Goal: Task Accomplishment & Management: Use online tool/utility

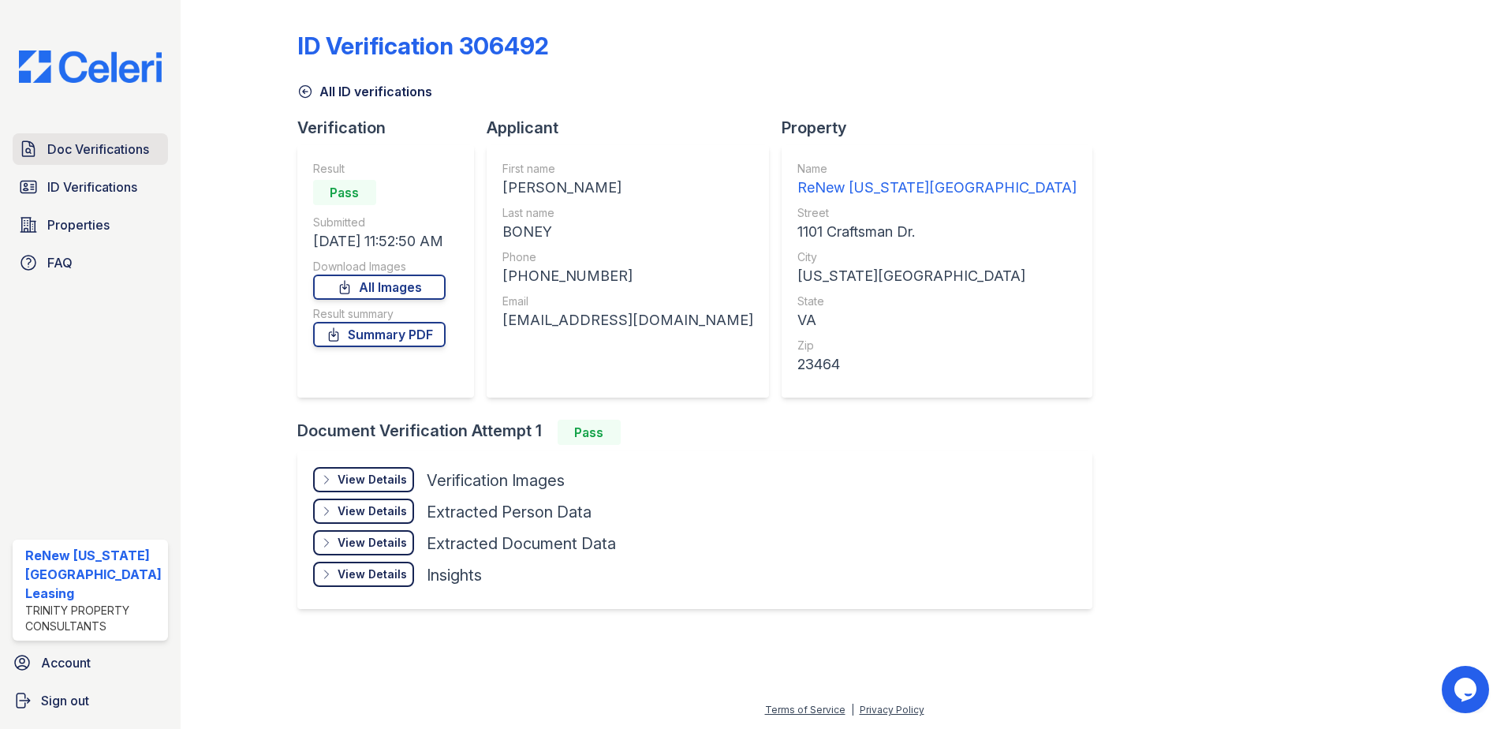
click at [77, 151] on span "Doc Verifications" at bounding box center [98, 149] width 102 height 19
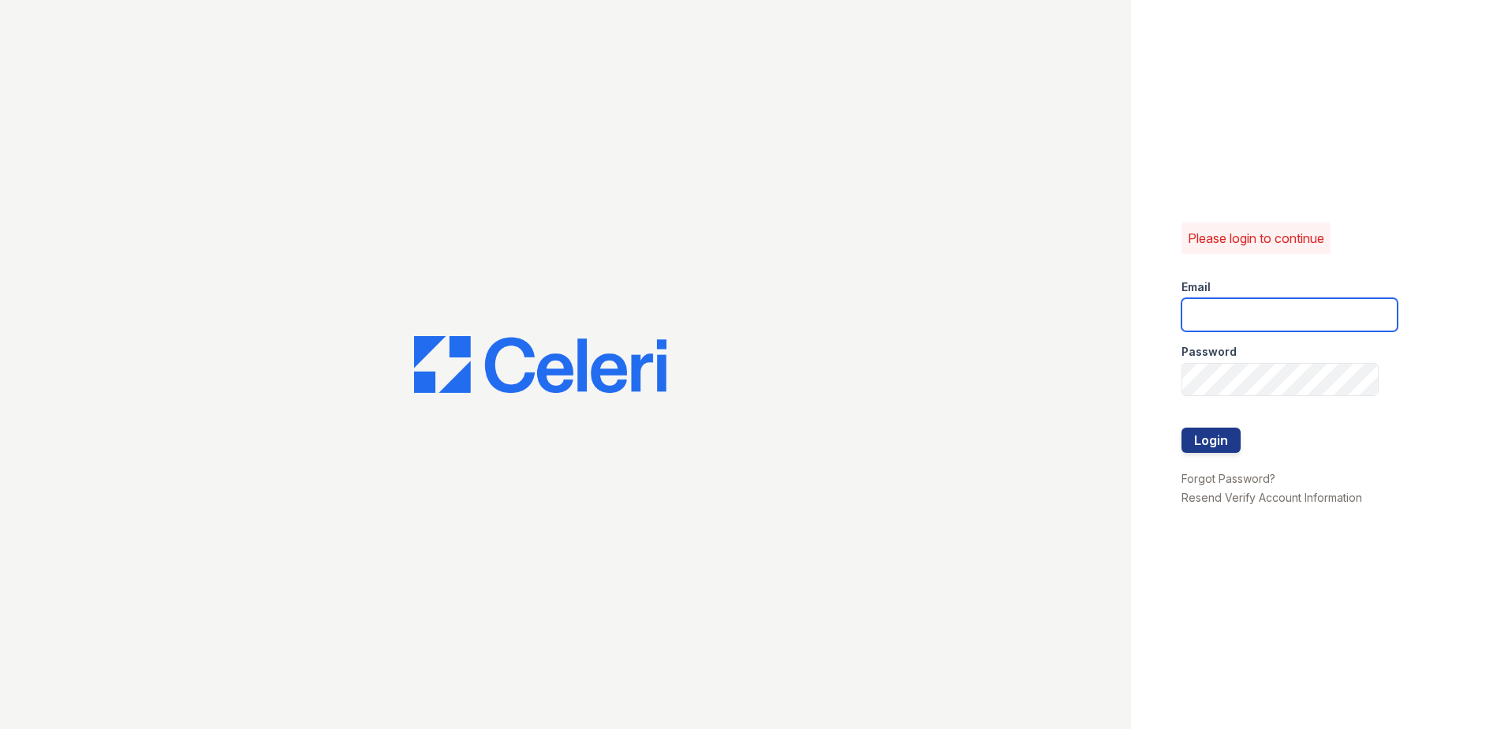
type input "renewvirginiabeach@trinity-pm.com"
click at [1199, 435] on button "Login" at bounding box center [1210, 439] width 59 height 25
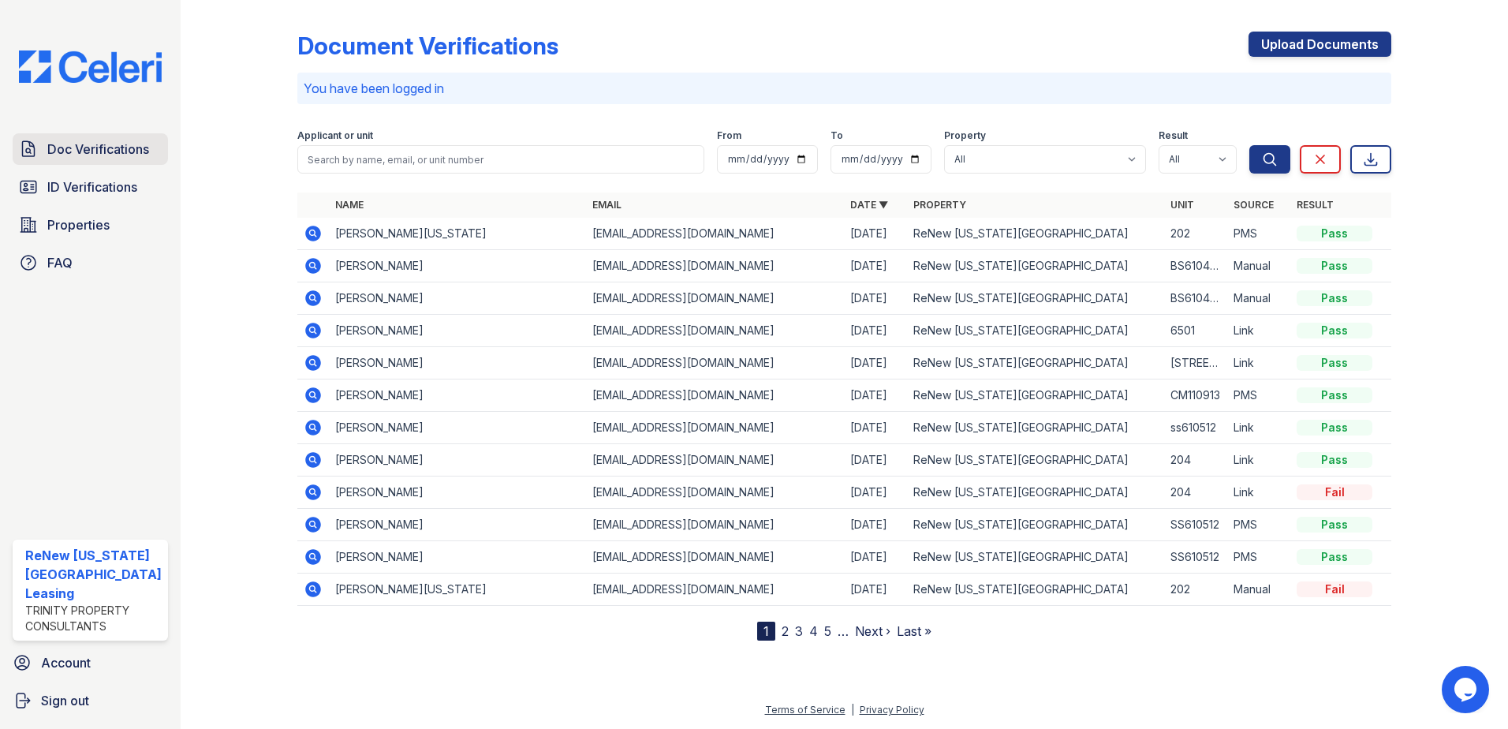
click at [106, 140] on span "Doc Verifications" at bounding box center [98, 149] width 102 height 19
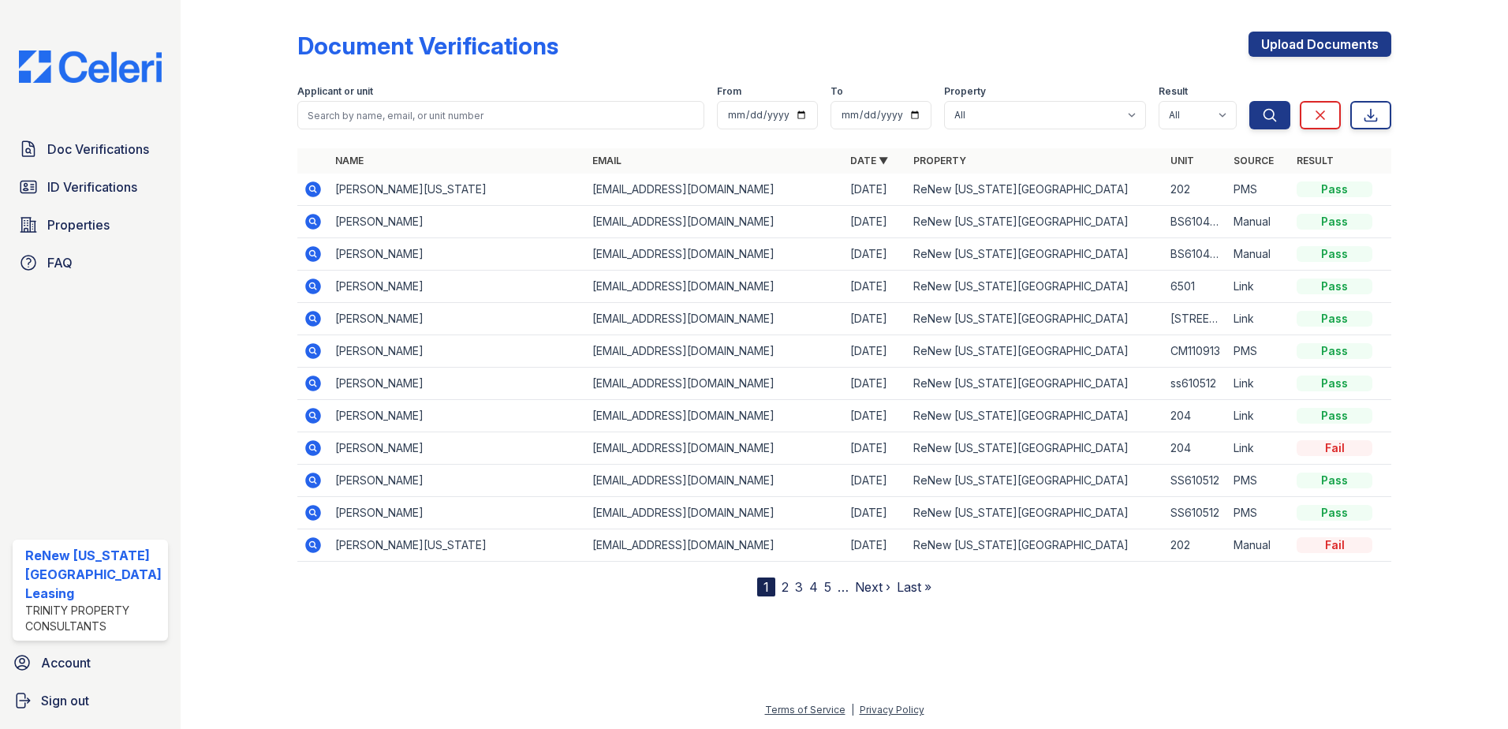
click at [782, 587] on link "2" at bounding box center [785, 587] width 7 height 16
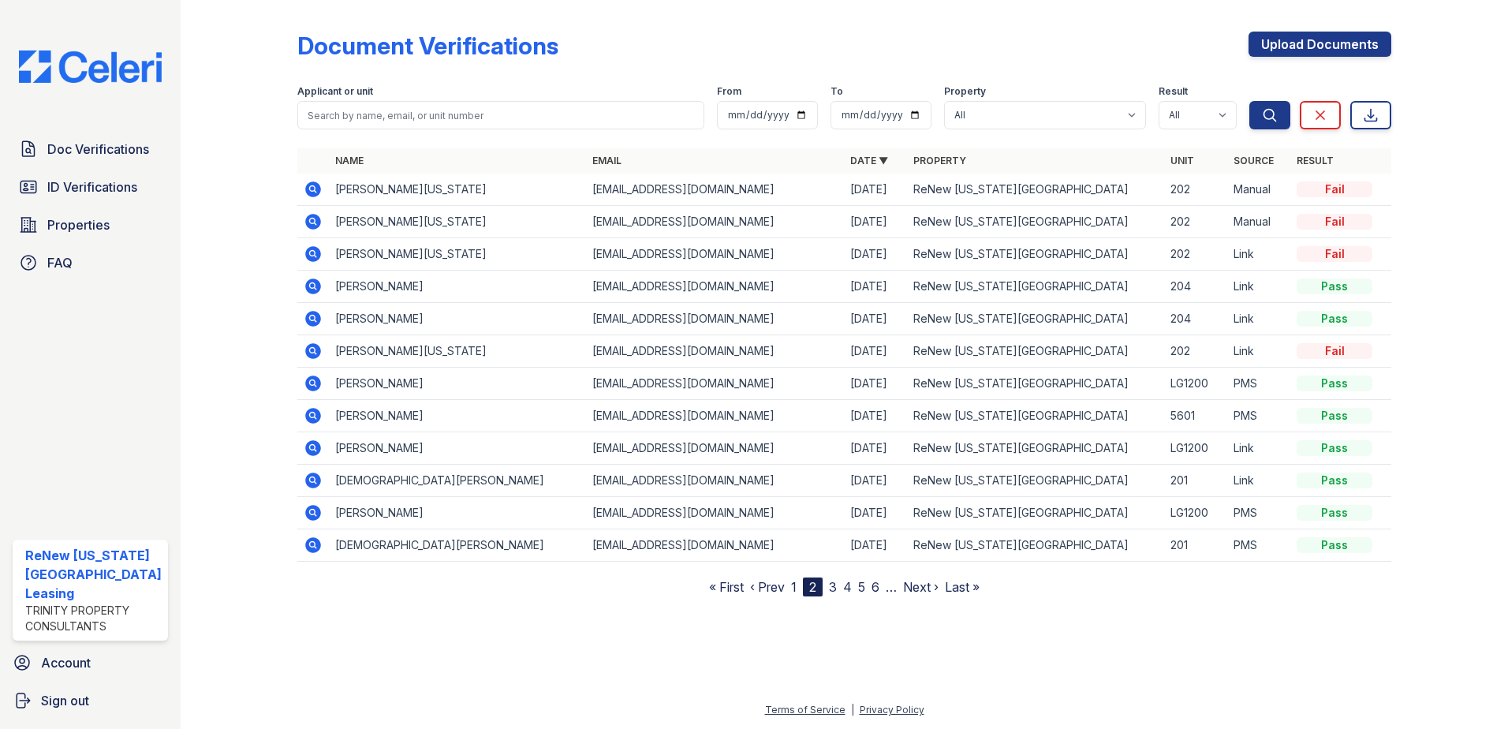
click at [834, 588] on link "3" at bounding box center [833, 587] width 8 height 16
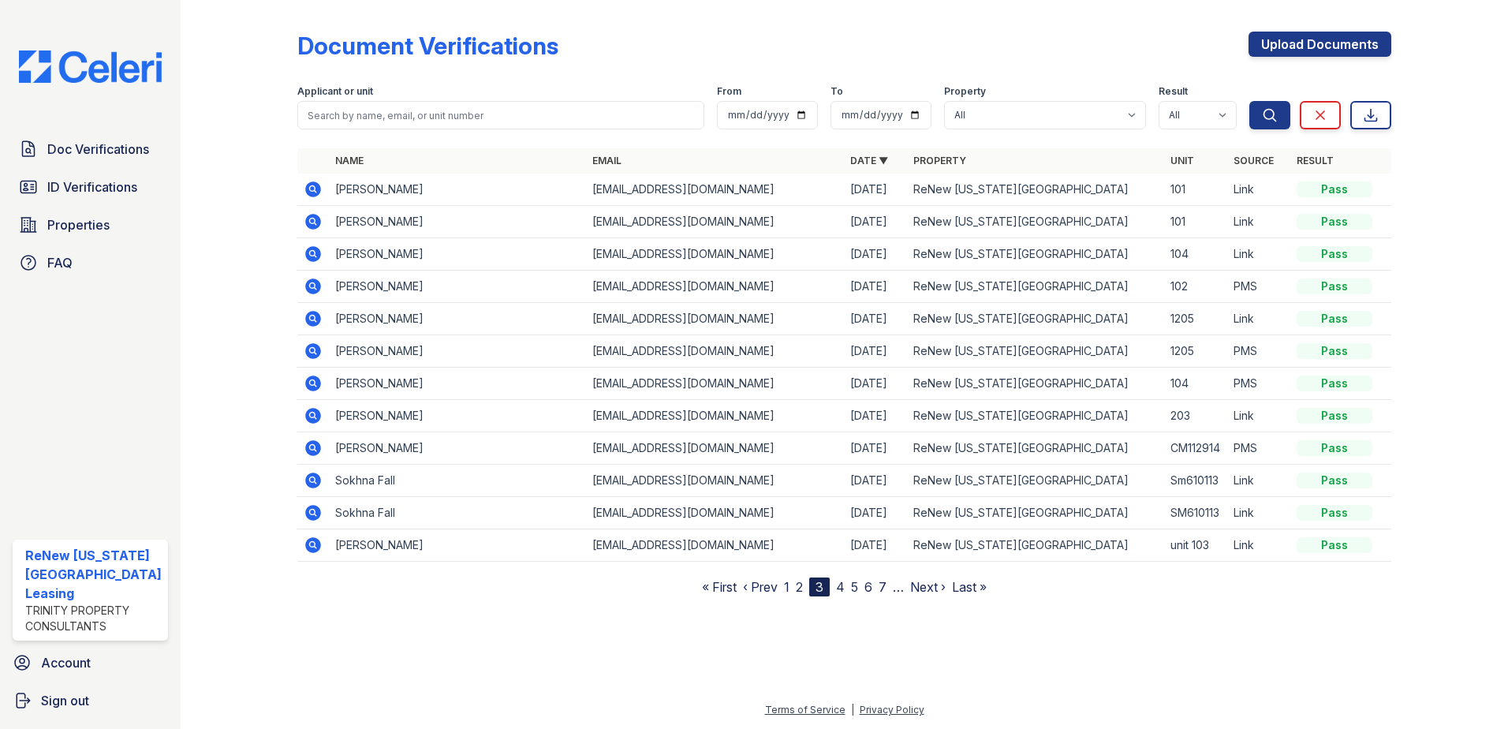
click at [312, 450] on icon at bounding box center [313, 448] width 19 height 19
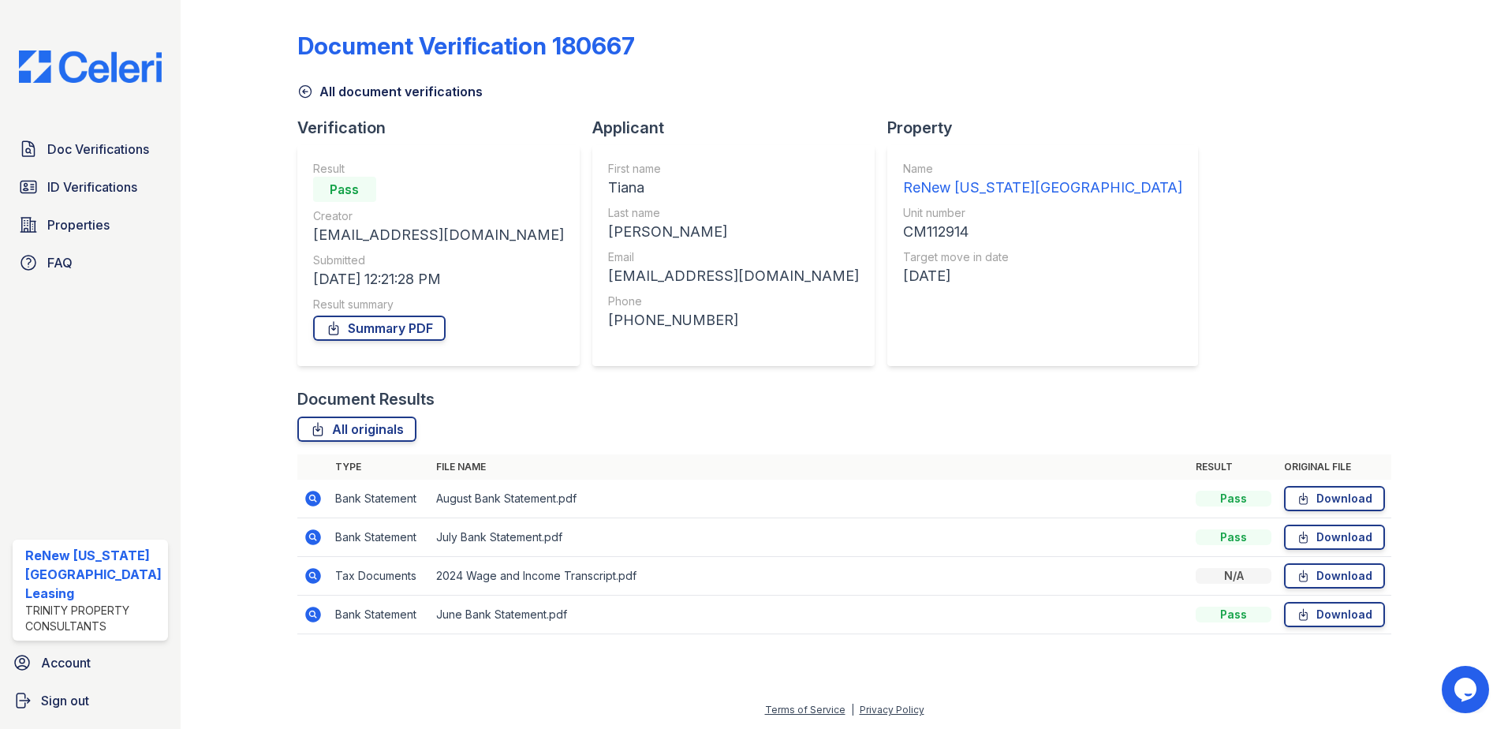
click at [311, 577] on icon at bounding box center [312, 575] width 4 height 4
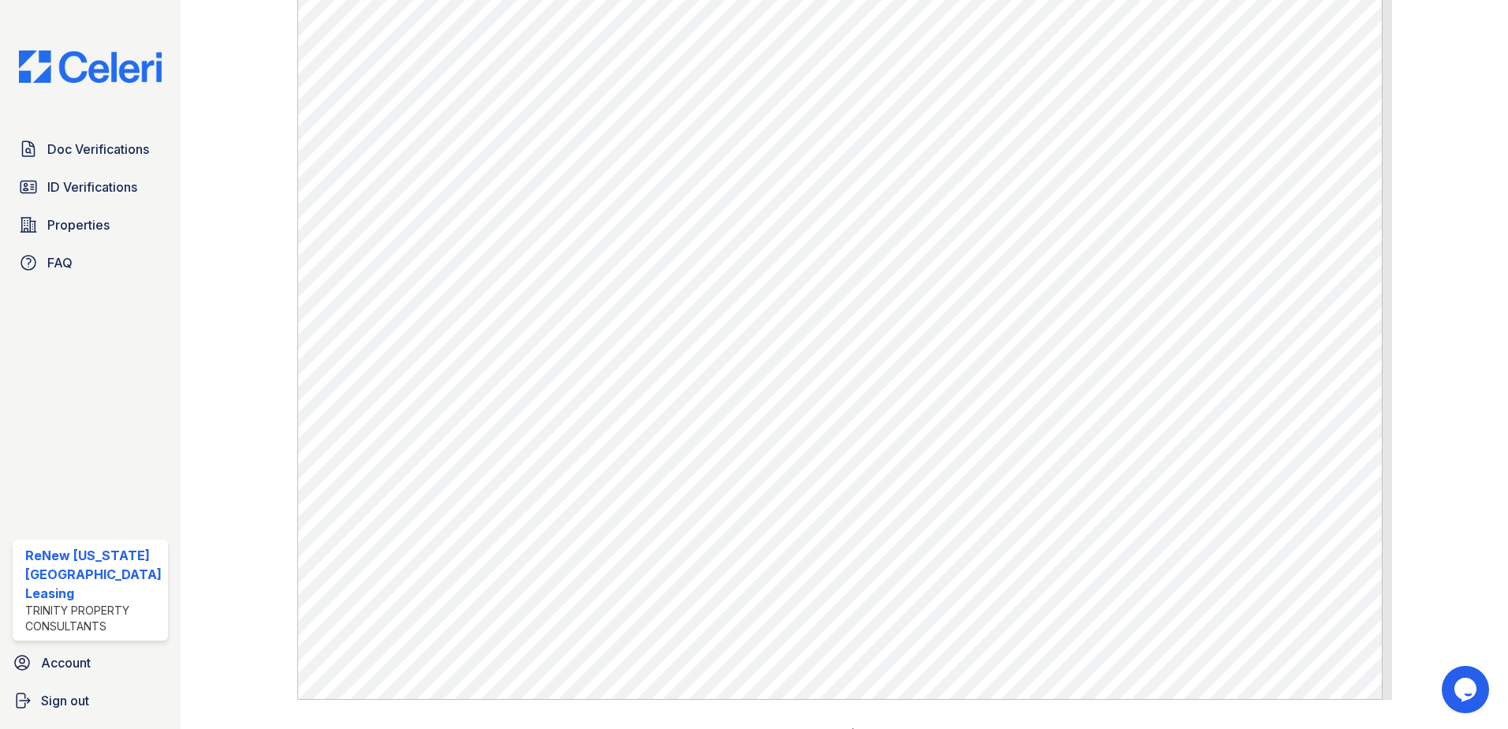
scroll to position [571, 0]
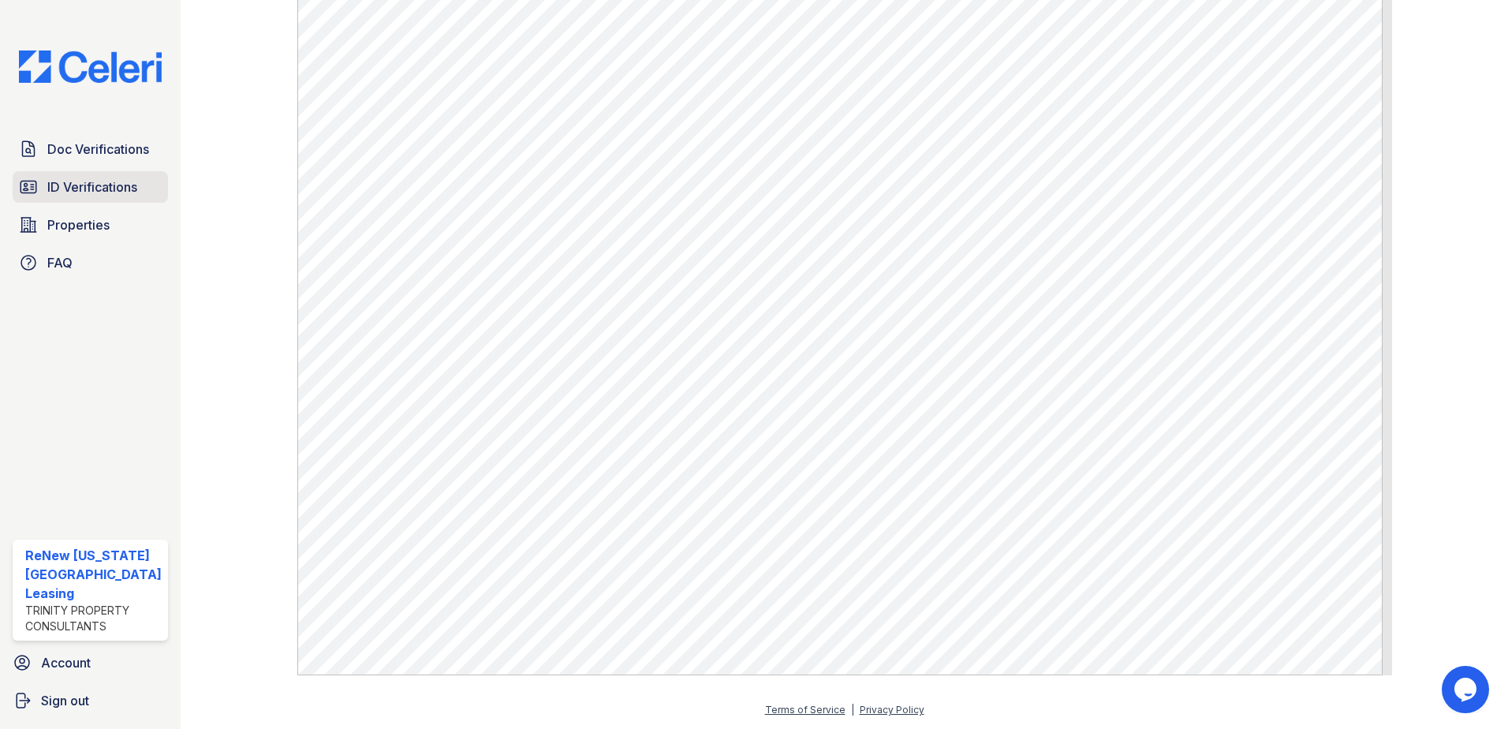
click at [60, 182] on span "ID Verifications" at bounding box center [92, 186] width 90 height 19
